Goal: Check status: Check status

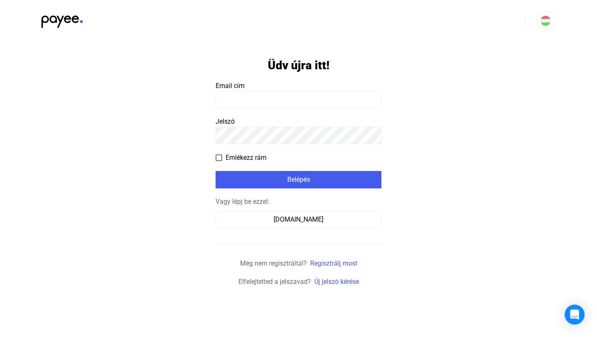
click at [238, 100] on input at bounding box center [299, 99] width 166 height 17
click at [228, 97] on input at bounding box center [299, 99] width 166 height 17
type input "**********"
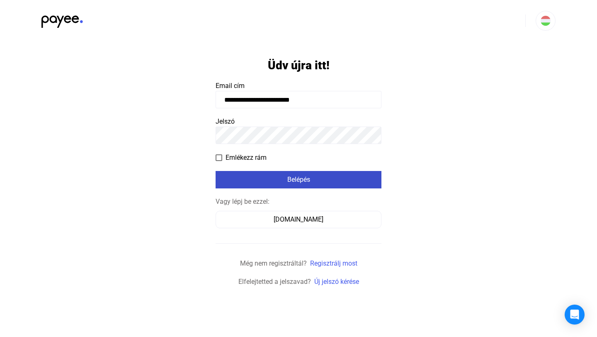
click at [290, 175] on div "Belépés" at bounding box center [298, 180] width 161 height 10
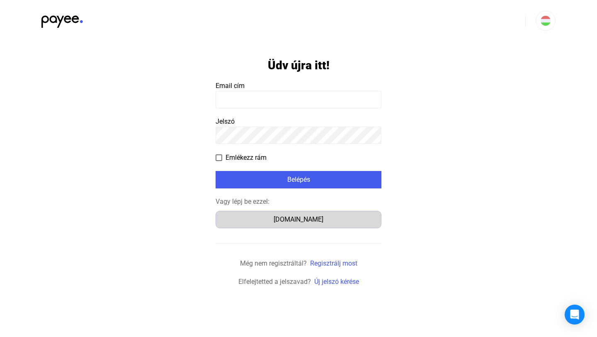
click at [300, 218] on div "[DOMAIN_NAME]" at bounding box center [298, 219] width 160 height 10
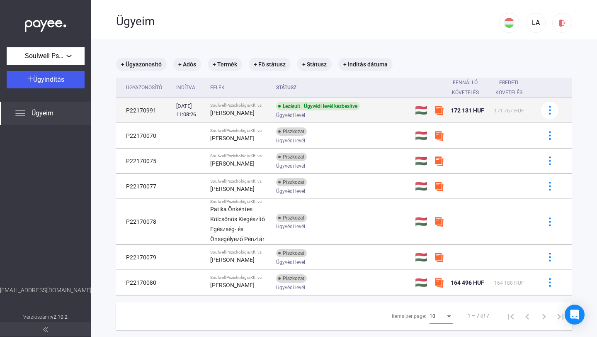
click at [282, 106] on div "Lezárult | Ügyvédi levél kézbesítve" at bounding box center [318, 106] width 84 height 8
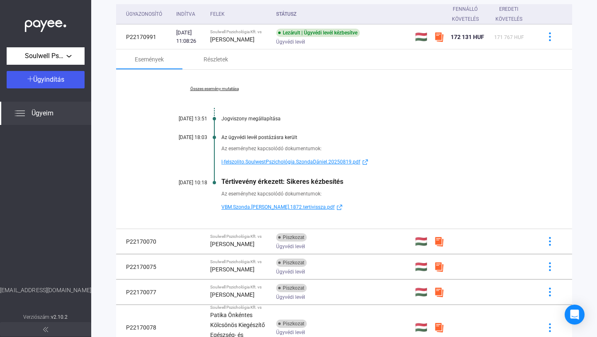
scroll to position [80, 0]
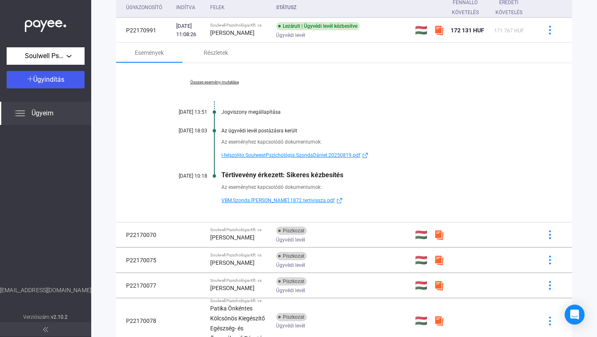
click at [275, 200] on span "VBM.Szonda.[PERSON_NAME].1872.tertivissza.pdf" at bounding box center [277, 200] width 113 height 10
